Goal: Complete application form

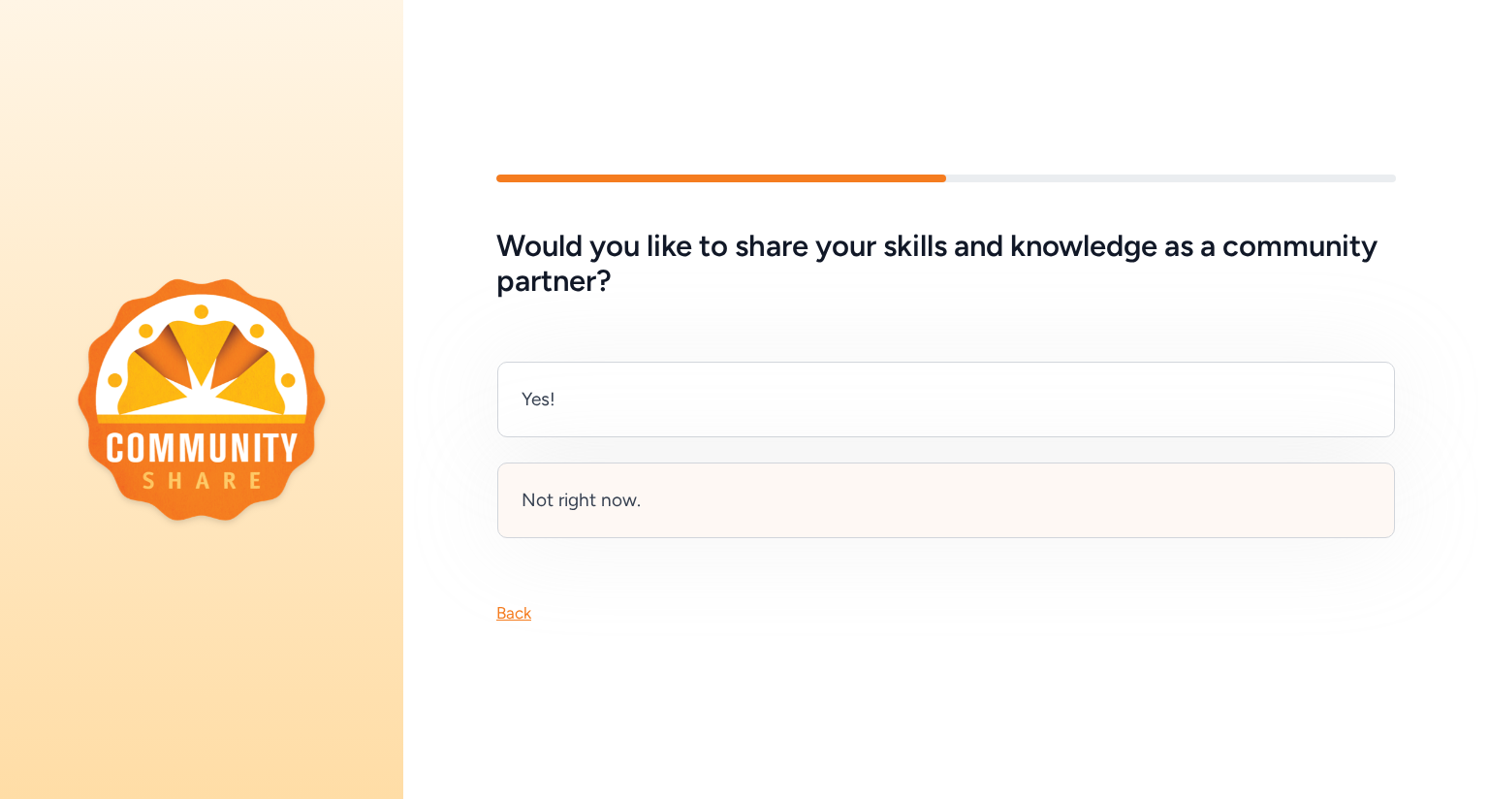
click at [772, 491] on div "Not right now." at bounding box center [946, 501] width 898 height 76
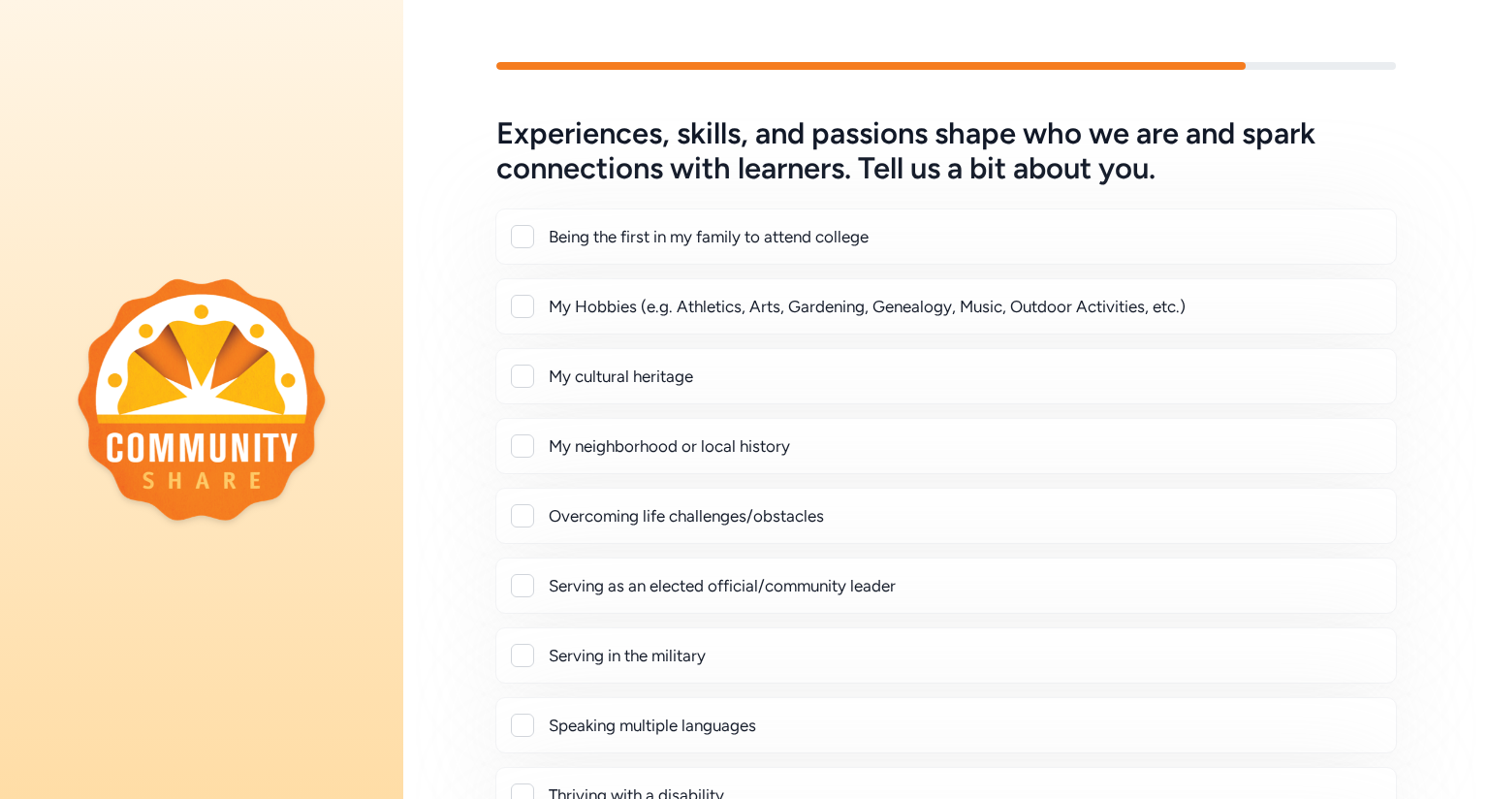
click at [526, 233] on div at bounding box center [522, 236] width 23 height 23
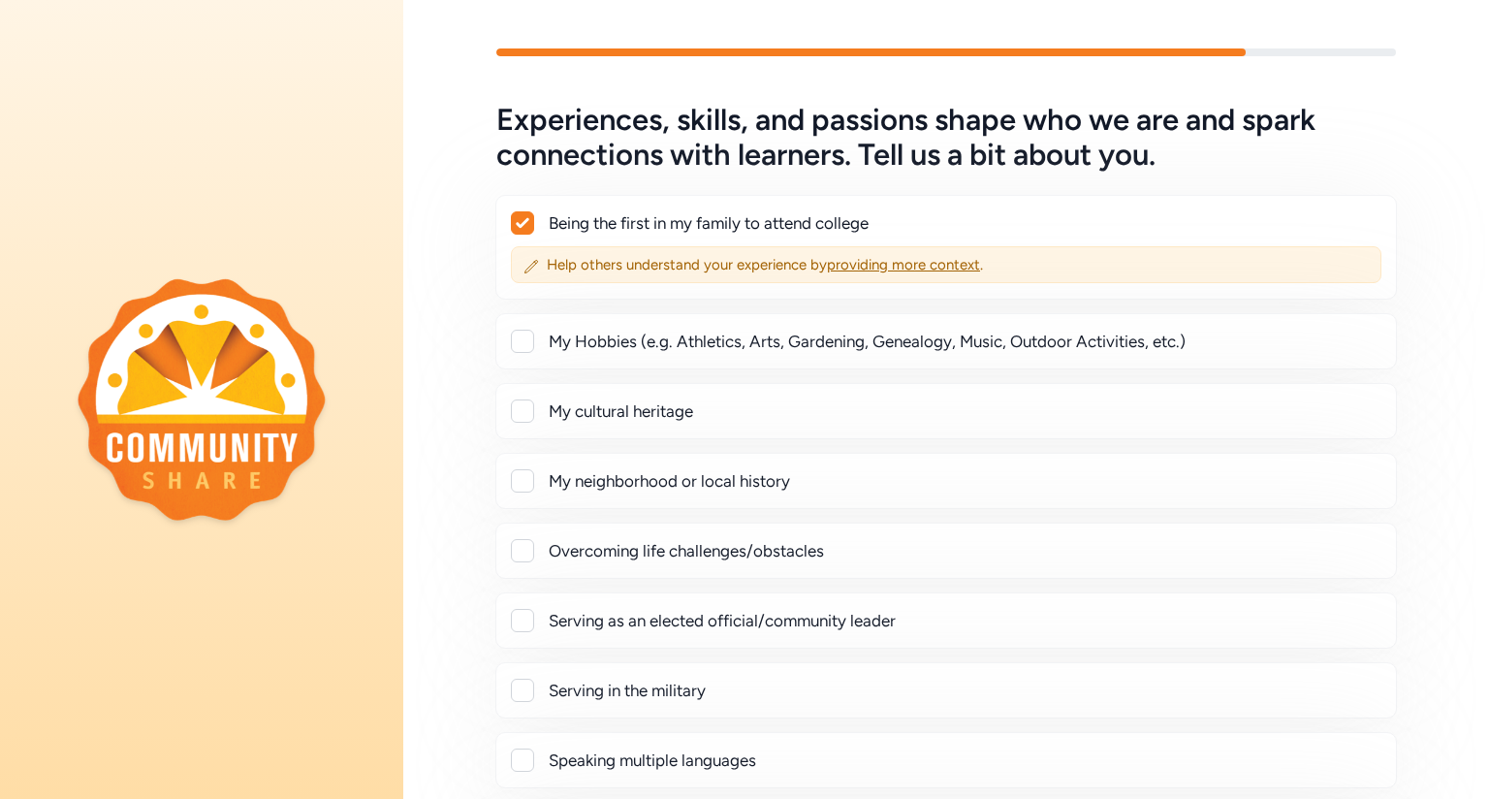
scroll to position [8, 0]
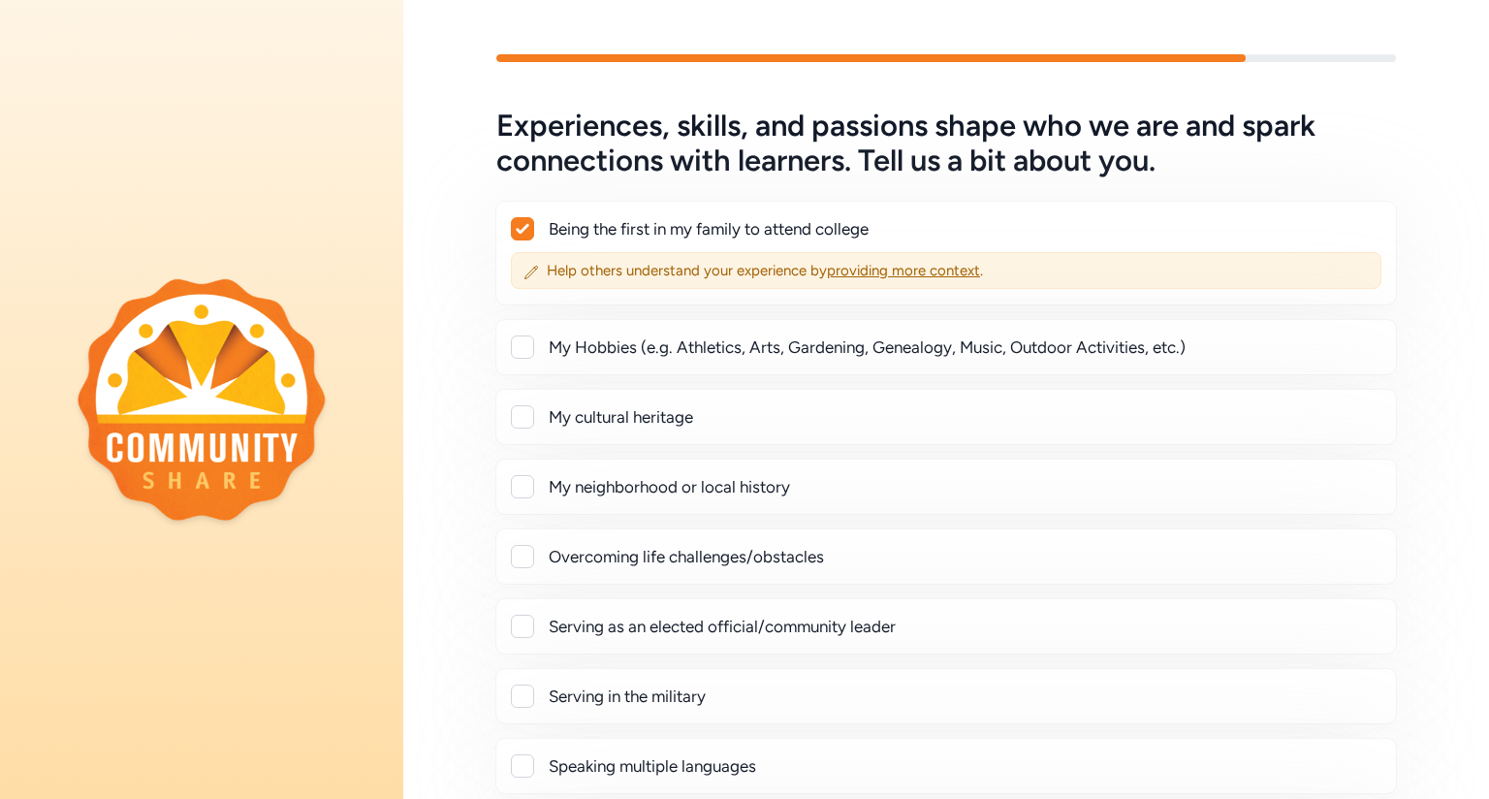
click at [512, 232] on div at bounding box center [522, 228] width 21 height 21
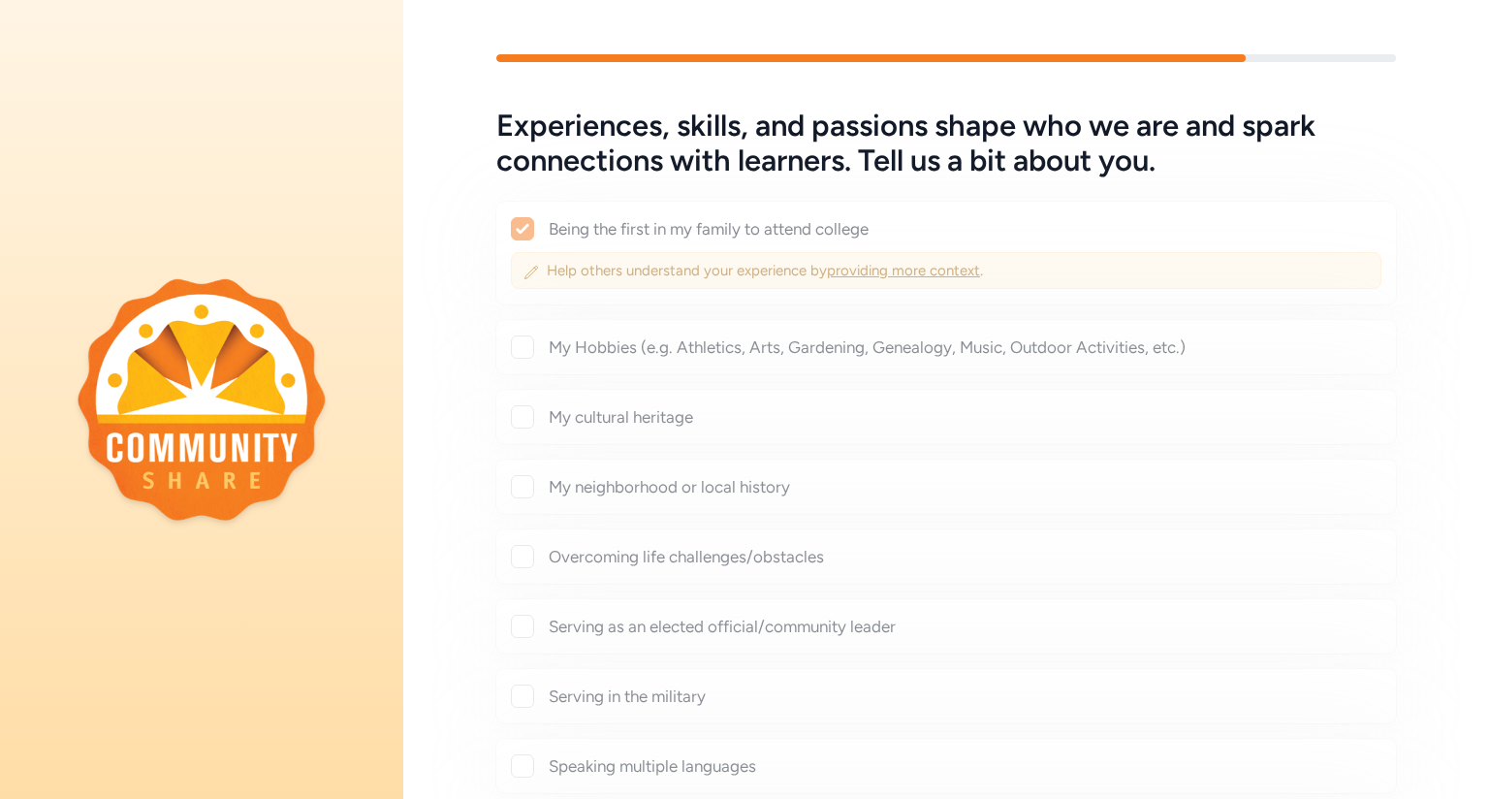
checkbox input "false"
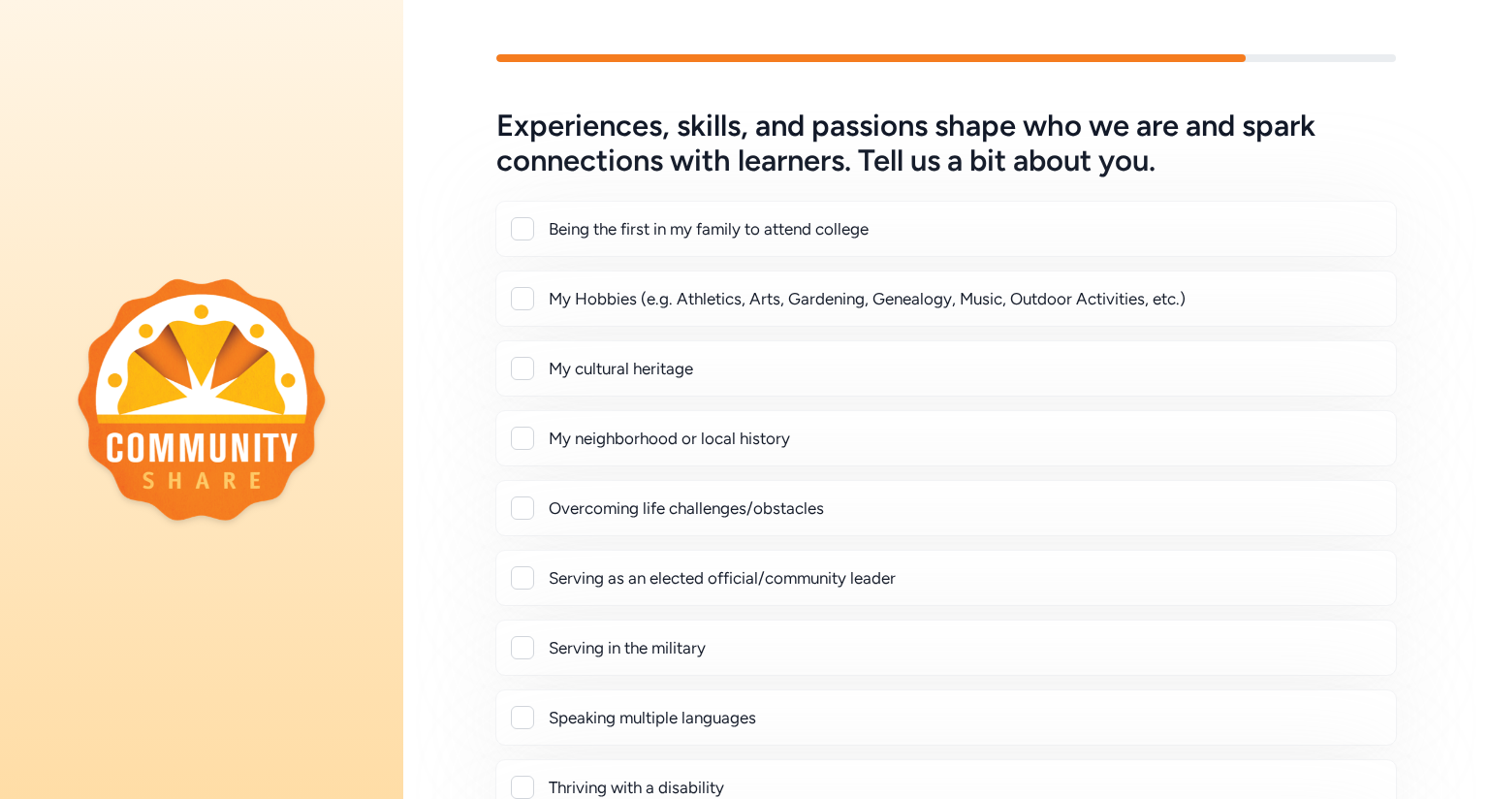
scroll to position [314, 0]
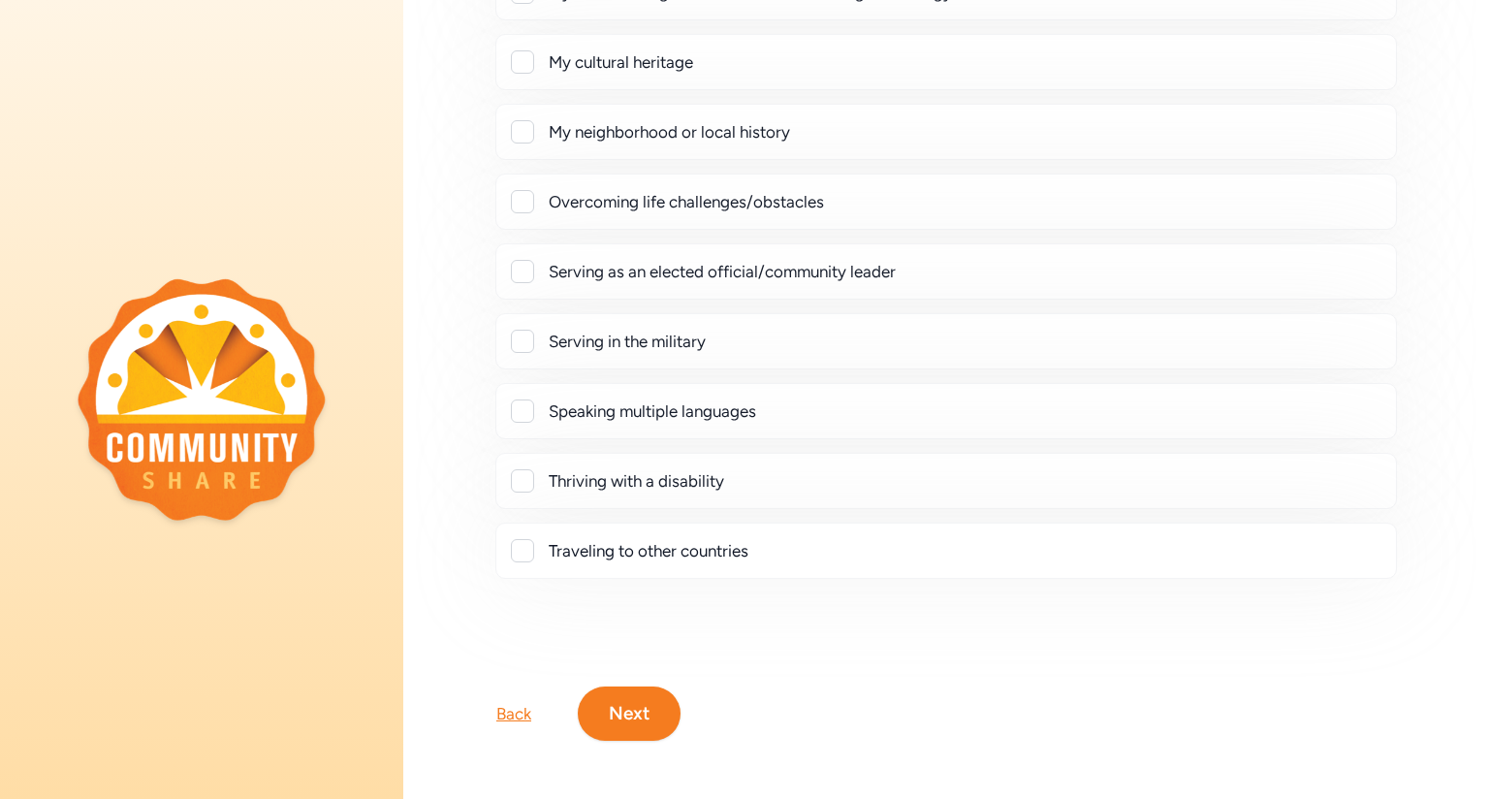
click at [649, 713] on button "Next" at bounding box center [629, 714] width 103 height 54
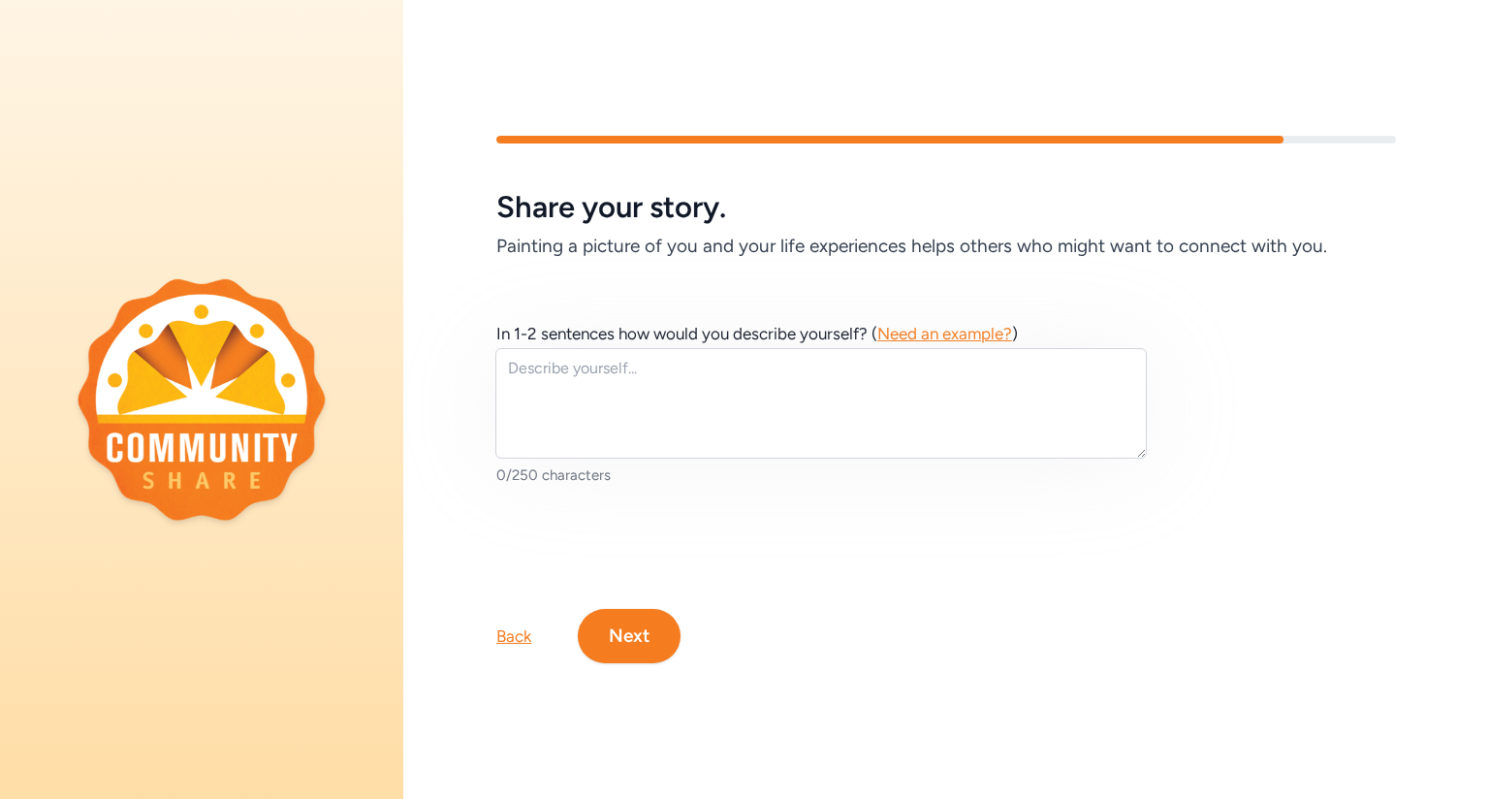
click at [621, 633] on button "Next" at bounding box center [629, 636] width 103 height 54
